Goal: Task Accomplishment & Management: Manage account settings

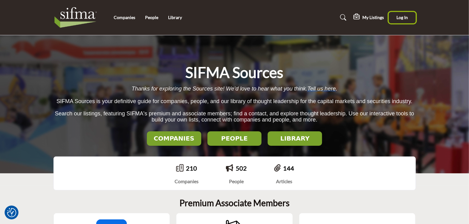
click at [406, 18] on span "Log In" at bounding box center [401, 17] width 11 height 5
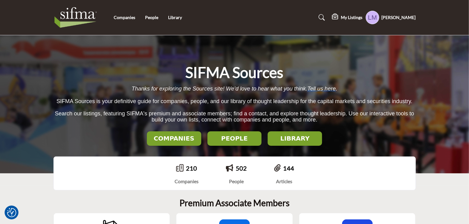
click at [402, 19] on h5 "Laurie Moore" at bounding box center [399, 17] width 34 height 6
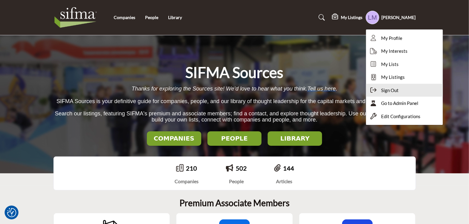
click at [398, 90] on span "Sign Out" at bounding box center [390, 90] width 18 height 7
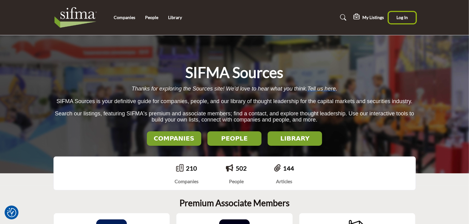
click at [404, 19] on span "Log In" at bounding box center [401, 17] width 11 height 5
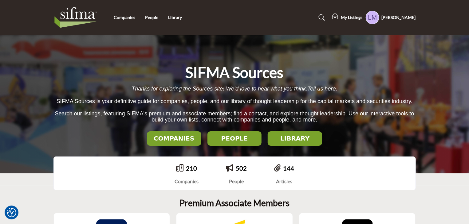
click at [398, 18] on h5 "Laurie Moore" at bounding box center [399, 17] width 34 height 6
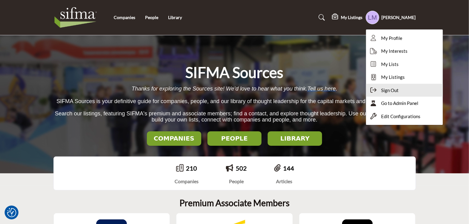
click at [396, 90] on span "Sign Out" at bounding box center [390, 90] width 18 height 7
